Goal: Use online tool/utility: Utilize a website feature to perform a specific function

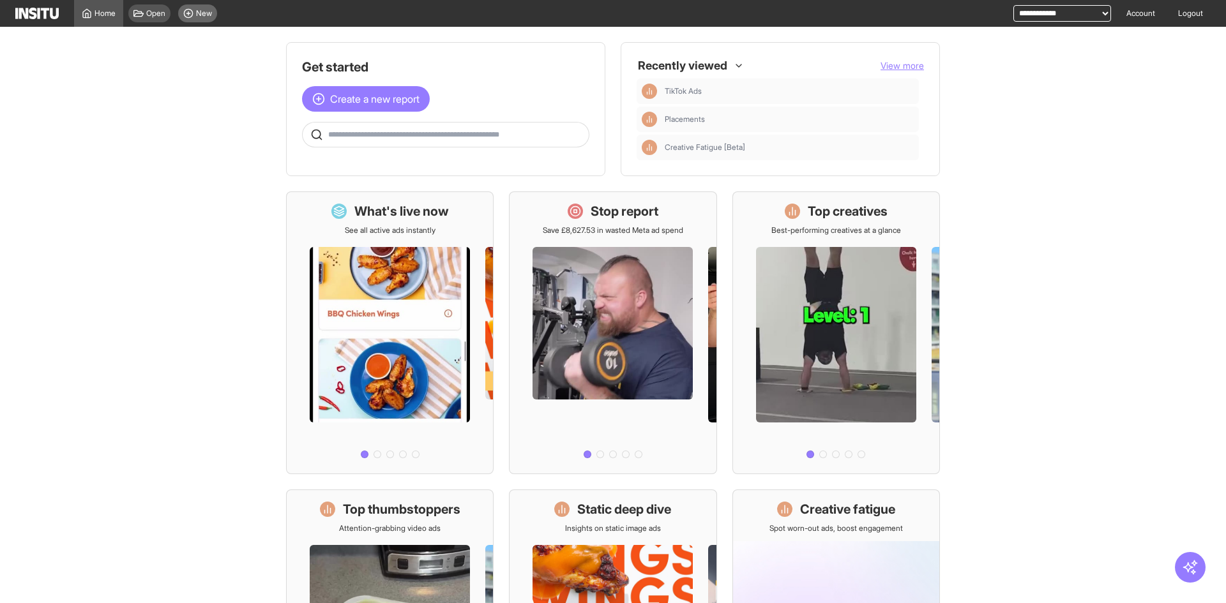
click at [186, 6] on div "New" at bounding box center [197, 13] width 39 height 18
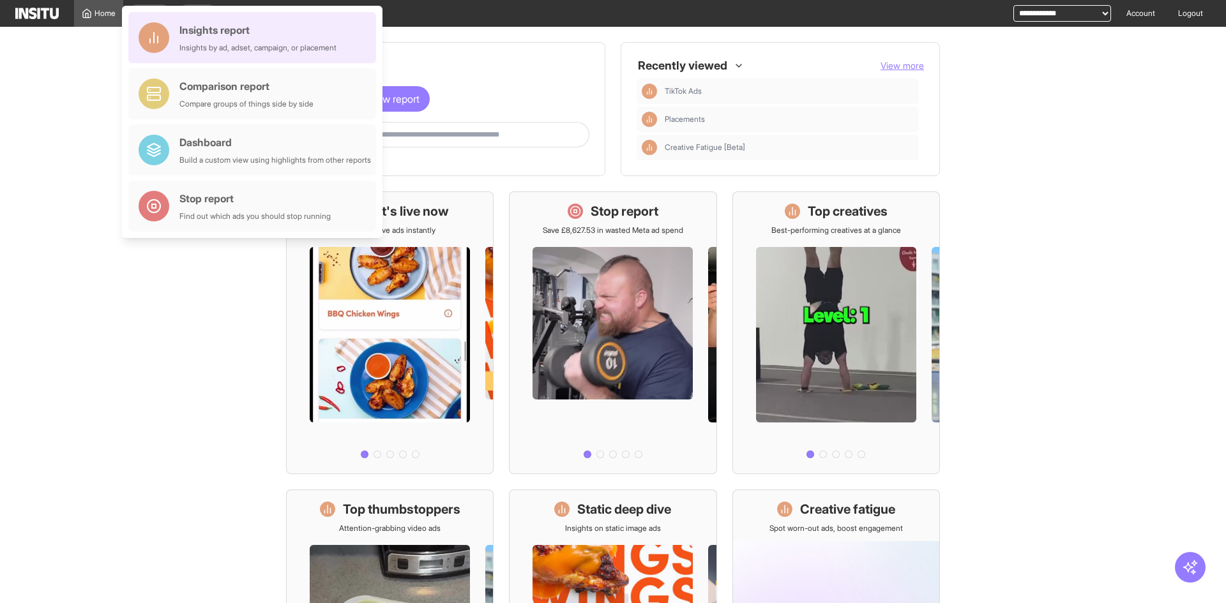
click at [237, 31] on div "Insights report" at bounding box center [257, 29] width 157 height 15
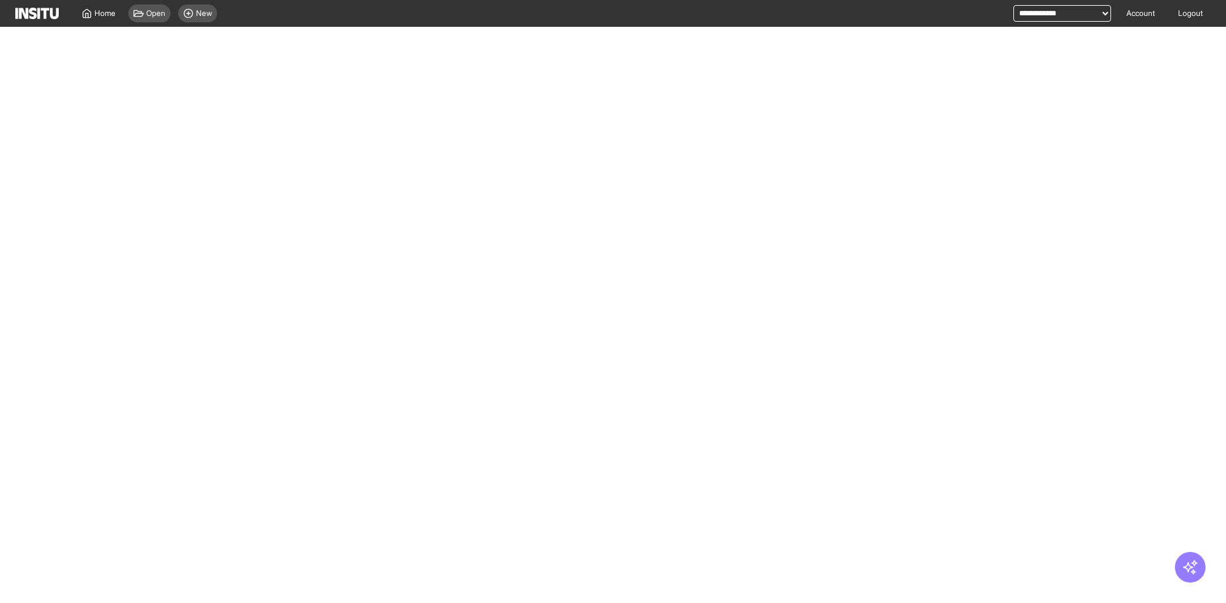
select select "**"
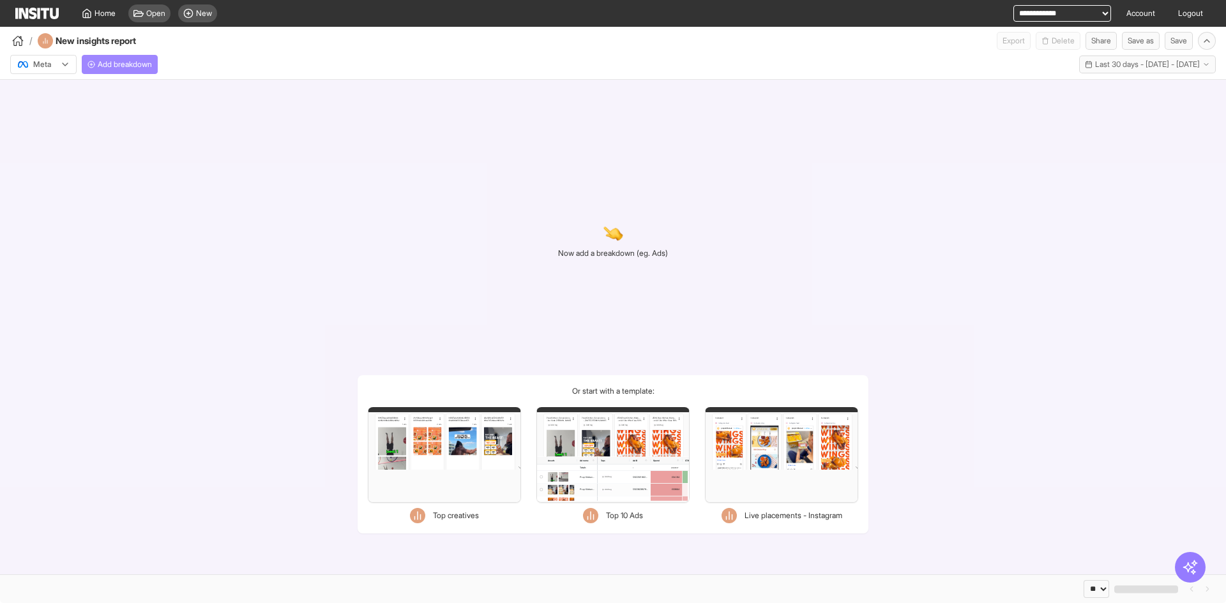
click at [112, 61] on span "Add breakdown" at bounding box center [125, 64] width 54 height 10
click at [1062, 528] on div "Now add a breakdown (eg. Ads) Or start with a template: Filters Format Static V…" at bounding box center [613, 327] width 1226 height 495
click at [116, 66] on span "Add breakdown" at bounding box center [125, 64] width 54 height 10
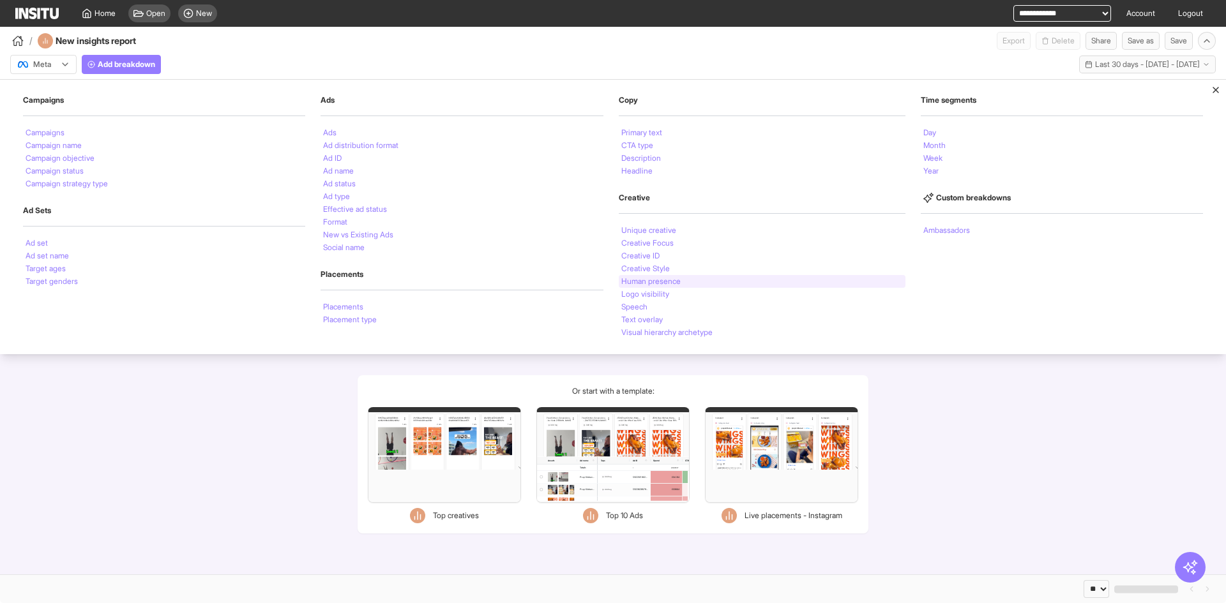
click at [680, 277] on div "Human presence" at bounding box center [762, 281] width 287 height 13
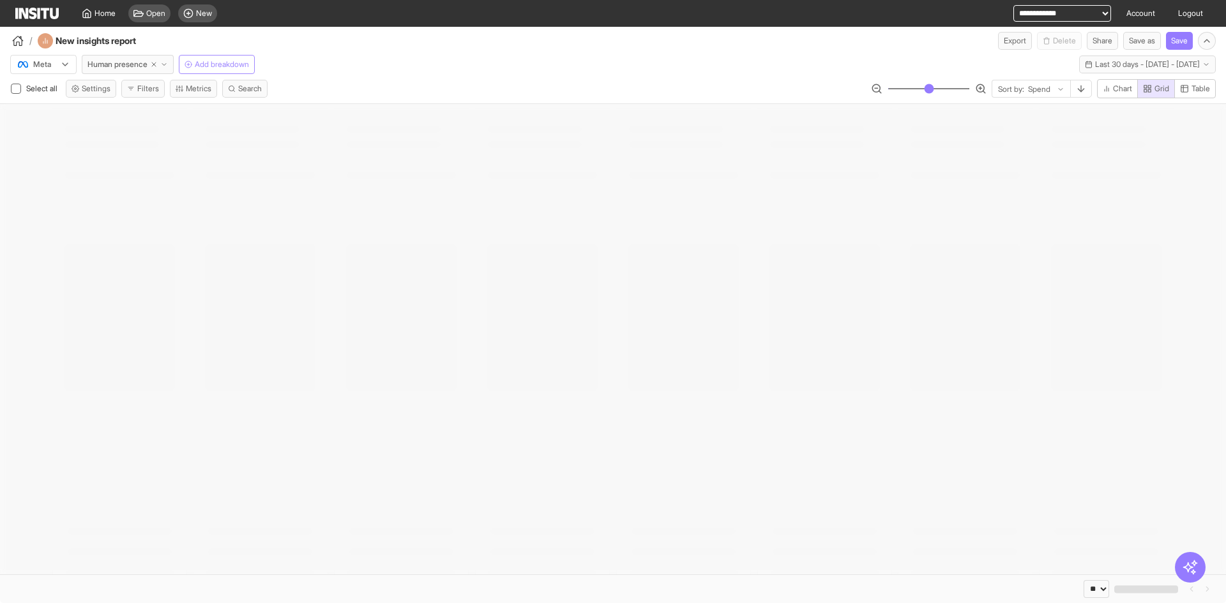
click at [239, 69] on span "Add breakdown" at bounding box center [222, 64] width 54 height 10
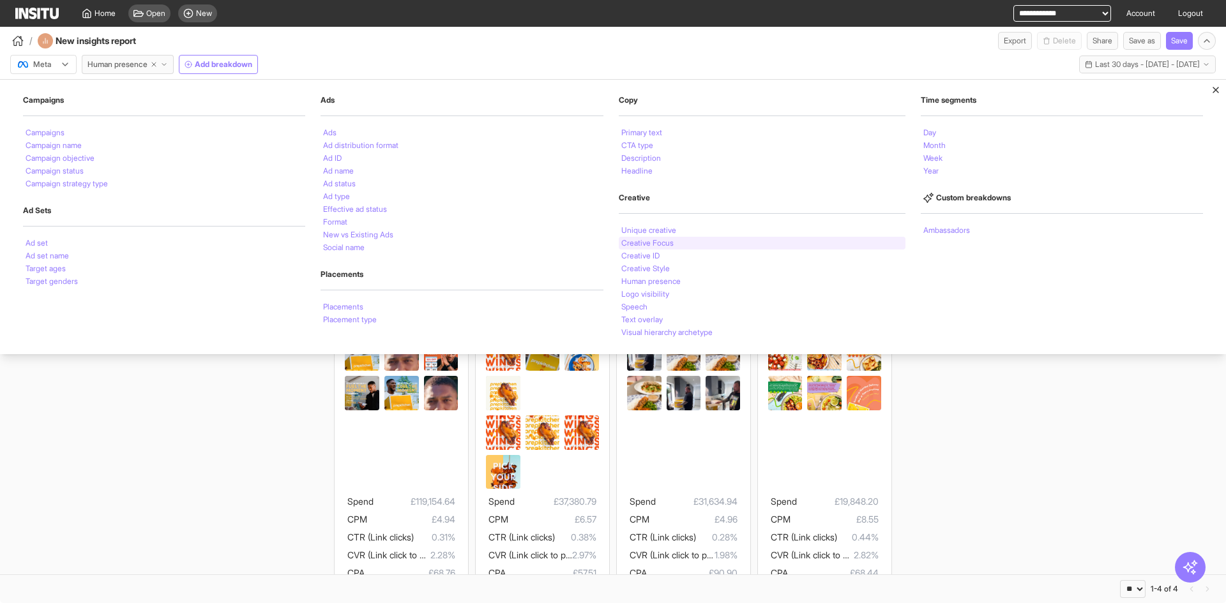
click at [738, 245] on div "Creative Focus" at bounding box center [762, 243] width 287 height 13
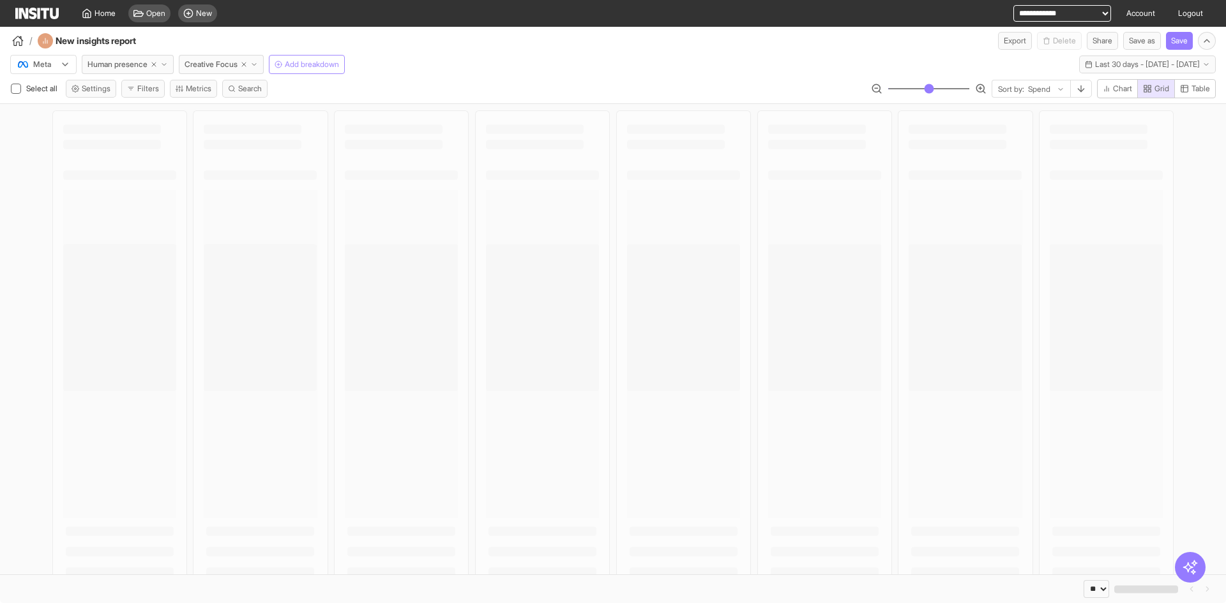
click at [334, 71] on button "Add breakdown" at bounding box center [307, 64] width 76 height 19
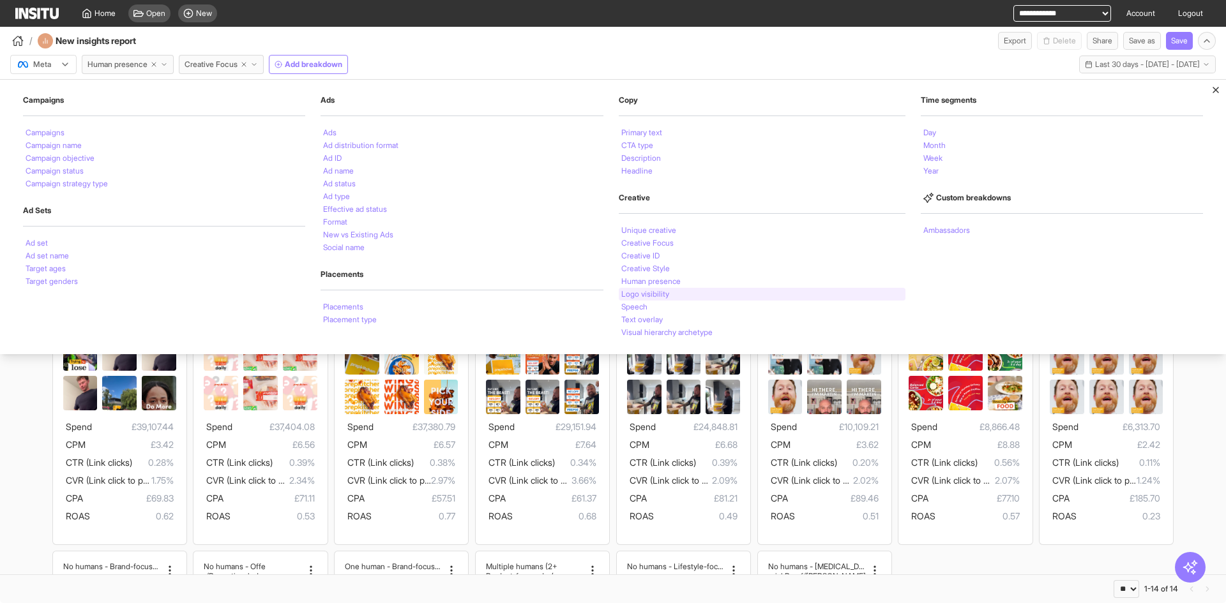
click at [692, 296] on div "Logo visibility" at bounding box center [762, 294] width 287 height 13
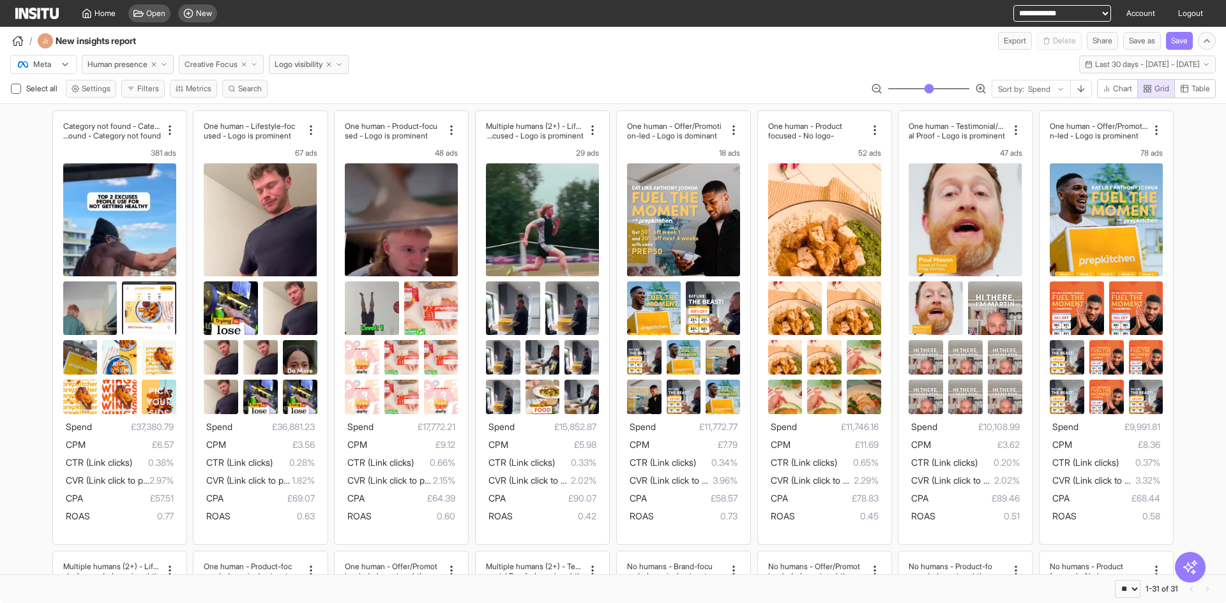
click at [258, 61] on icon "button" at bounding box center [254, 65] width 8 height 8
click at [663, 45] on div "/ New insights report Export Delete Share Save as Save" at bounding box center [613, 38] width 1226 height 23
